Goal: Information Seeking & Learning: Learn about a topic

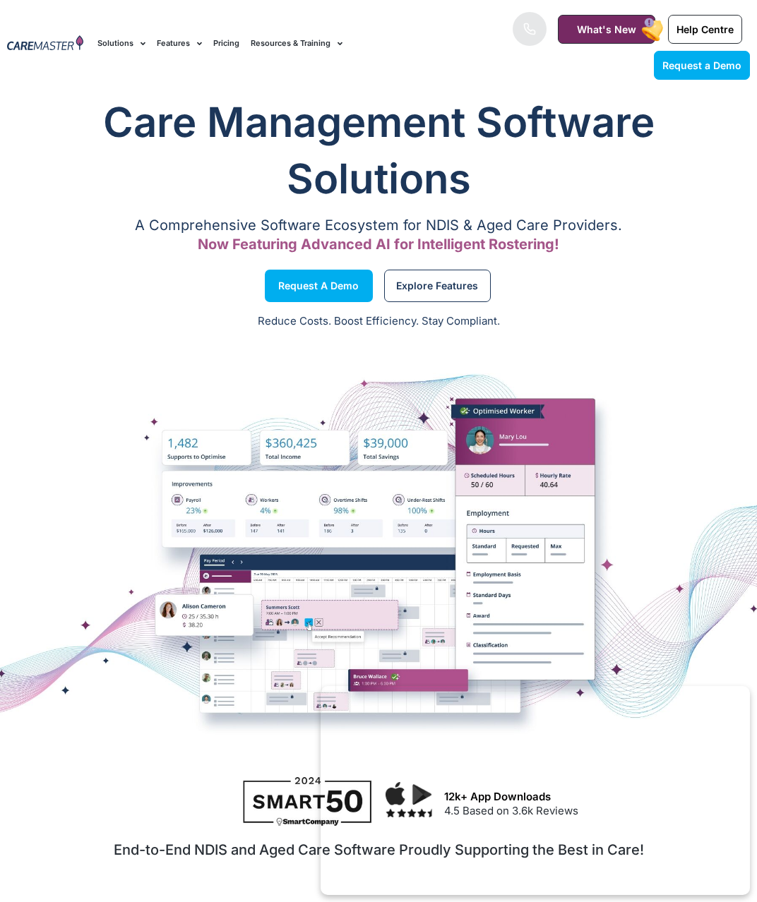
click at [69, 42] on img at bounding box center [45, 43] width 76 height 17
